Goal: Task Accomplishment & Management: Use online tool/utility

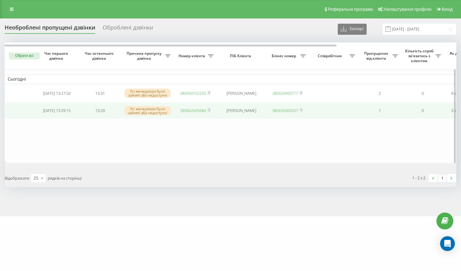
click at [185, 111] on link "380662645684" at bounding box center [193, 111] width 26 height 6
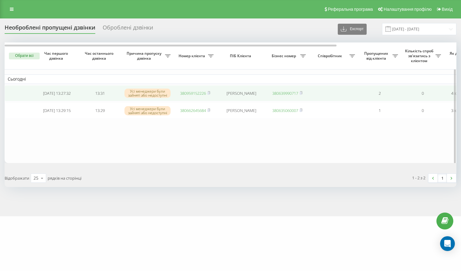
click at [196, 95] on link "380959152226" at bounding box center [193, 93] width 26 height 6
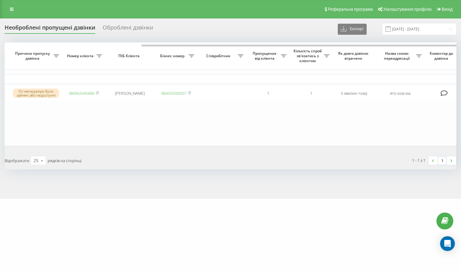
scroll to position [0, 163]
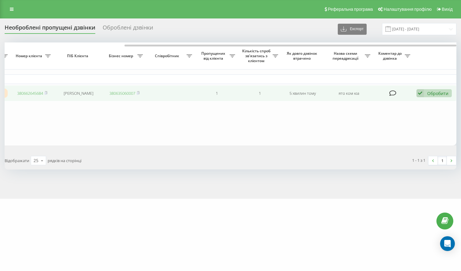
click at [422, 93] on icon at bounding box center [420, 93] width 7 height 8
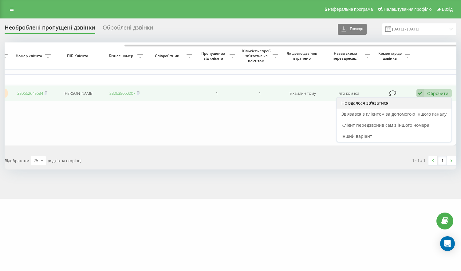
click at [381, 105] on span "Не вдалося зв'язатися" at bounding box center [365, 103] width 47 height 6
